Goal: Task Accomplishment & Management: Use online tool/utility

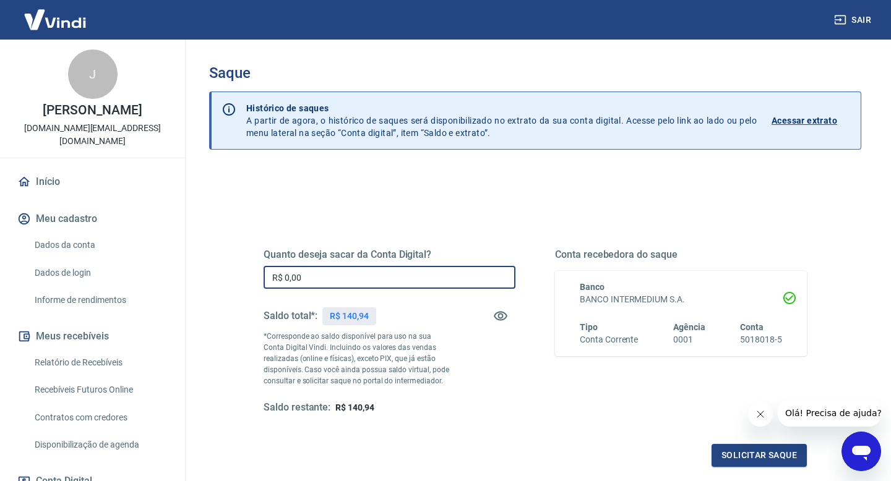
drag, startPoint x: 318, startPoint y: 275, endPoint x: 219, endPoint y: 274, distance: 99.0
click at [219, 274] on div "Quanto deseja sacar da Conta Digital? R$ 0,00 ​ Saldo total*: R$ 140,94 *Corres…" at bounding box center [535, 390] width 652 height 442
type input "R$ 140,94"
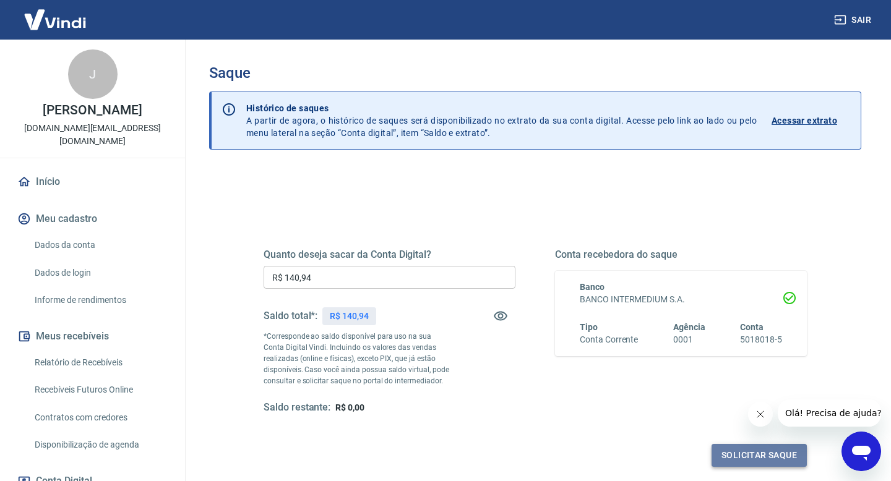
click at [746, 457] on button "Solicitar saque" at bounding box center [758, 455] width 95 height 23
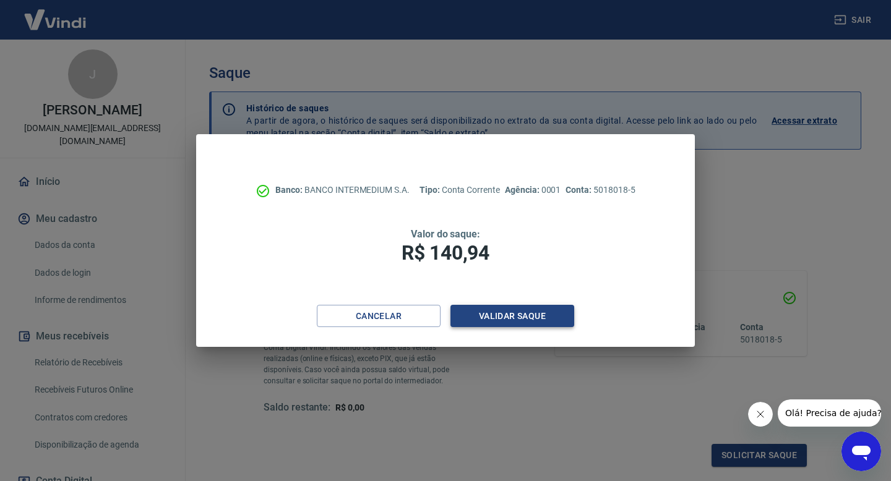
click at [523, 314] on button "Validar saque" at bounding box center [512, 316] width 124 height 23
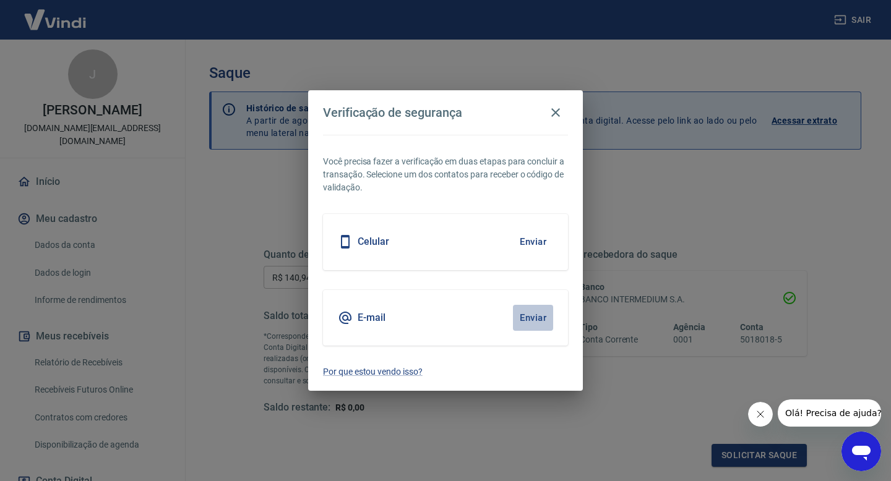
click at [541, 312] on button "Enviar" at bounding box center [533, 318] width 40 height 26
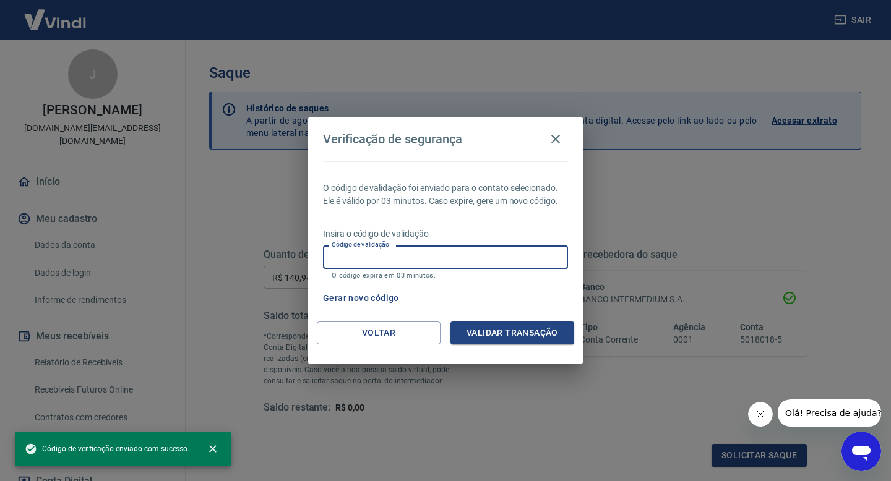
click at [430, 252] on input "Código de validação" at bounding box center [445, 257] width 245 height 23
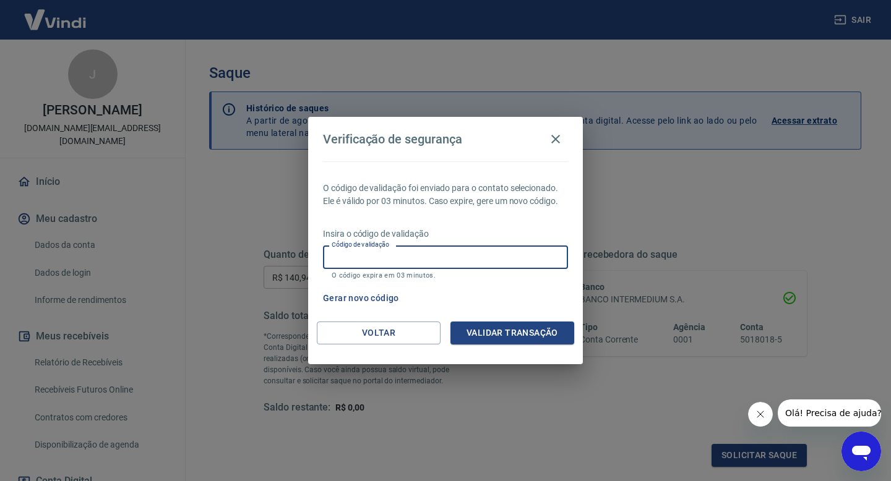
click at [430, 252] on input "Código de validação" at bounding box center [445, 257] width 245 height 23
type input "184152"
click at [494, 338] on button "Validar transação" at bounding box center [512, 333] width 124 height 23
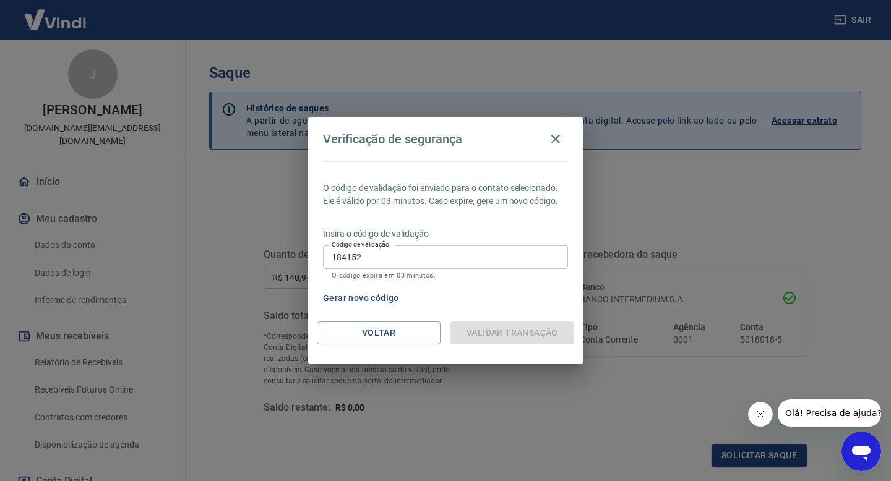
click at [766, 417] on button "Fechar mensagem da empresa" at bounding box center [760, 414] width 25 height 25
